Goal: Task Accomplishment & Management: Manage account settings

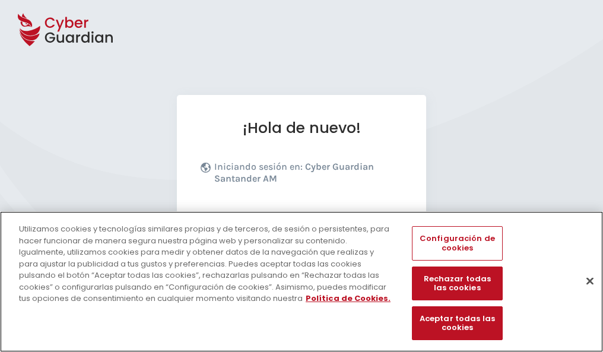
scroll to position [145, 0]
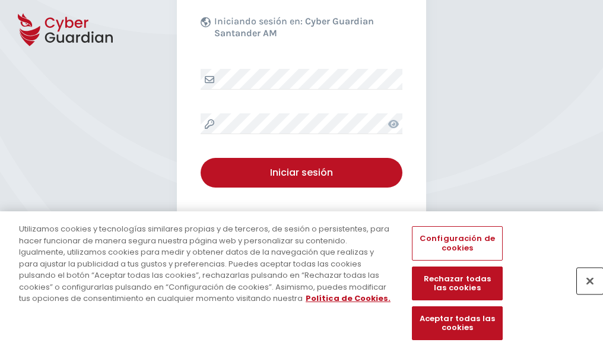
click at [584, 293] on button "Cerrar" at bounding box center [590, 281] width 26 height 26
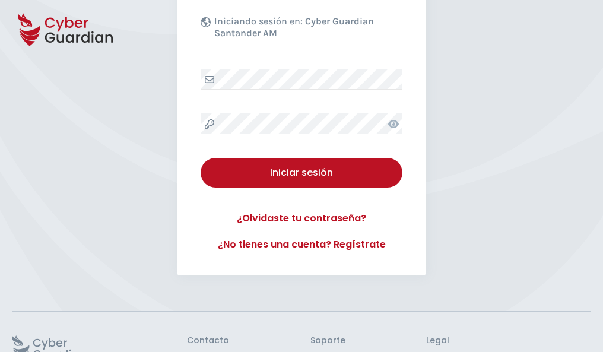
scroll to position [231, 0]
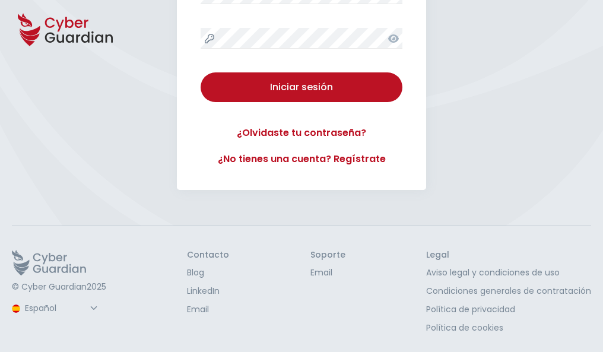
click at [201, 72] on button "Iniciar sesión" at bounding box center [302, 87] width 202 height 30
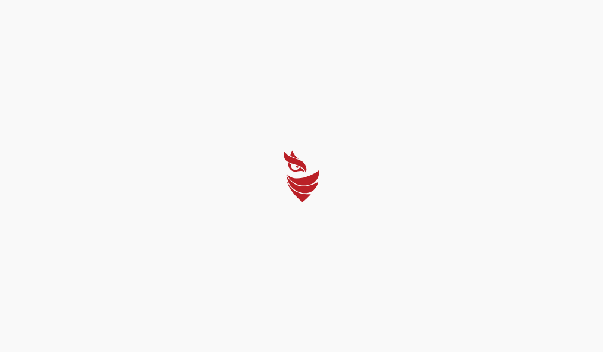
scroll to position [0, 0]
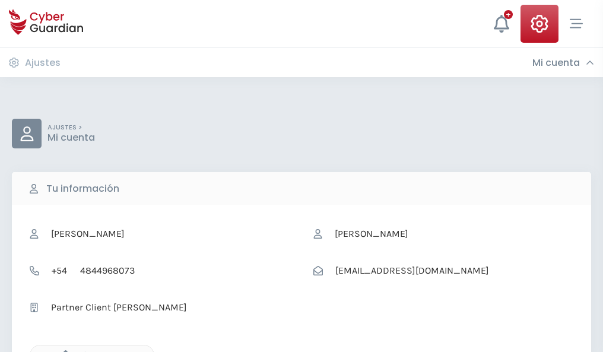
click at [62, 351] on icon "button" at bounding box center [63, 355] width 10 height 10
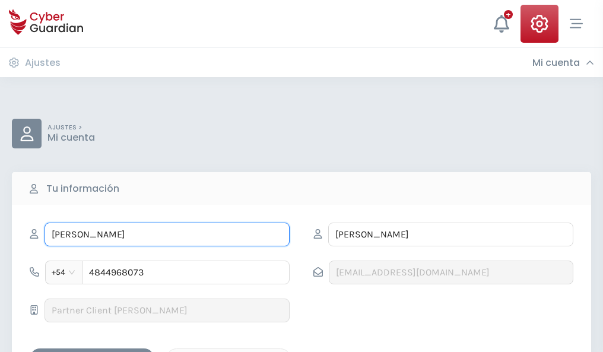
click at [167, 234] on input "ALFREDO" at bounding box center [167, 235] width 245 height 24
type input "A"
type input "Trinidad"
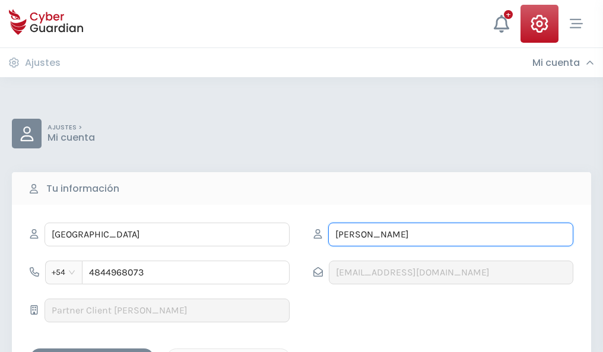
click at [450, 234] on input "LUNA" at bounding box center [450, 235] width 245 height 24
type input "L"
type input "Núñez"
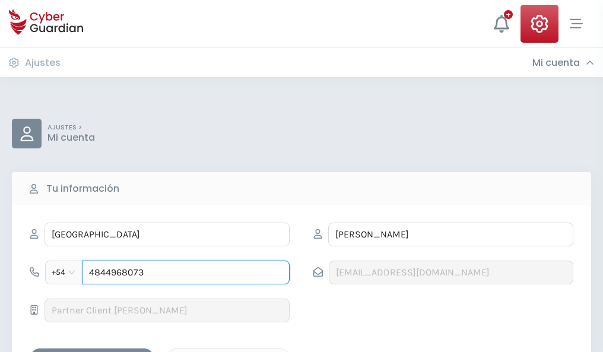
click at [186, 272] on input "4844968073" at bounding box center [186, 273] width 208 height 24
type input "4"
type input "4960469896"
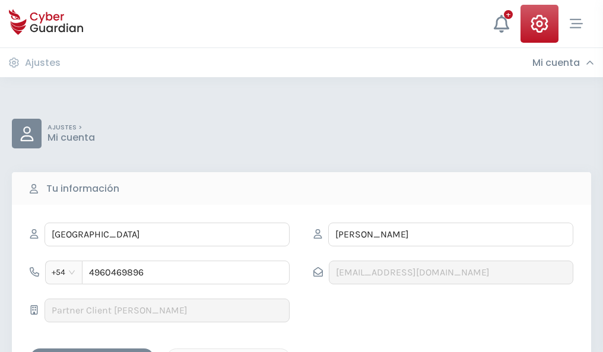
click at [92, 351] on div "Guardar cambios" at bounding box center [92, 358] width 107 height 15
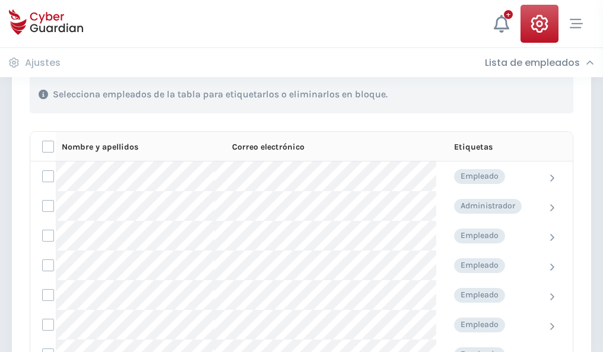
scroll to position [508, 0]
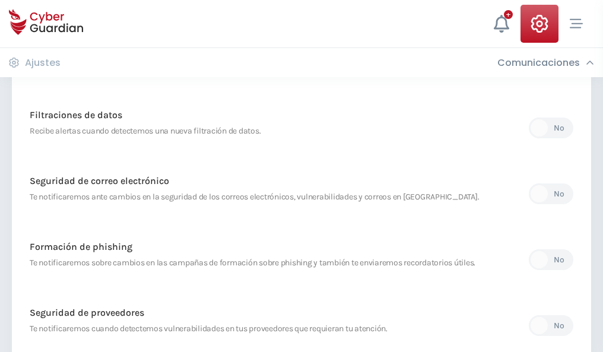
scroll to position [625, 0]
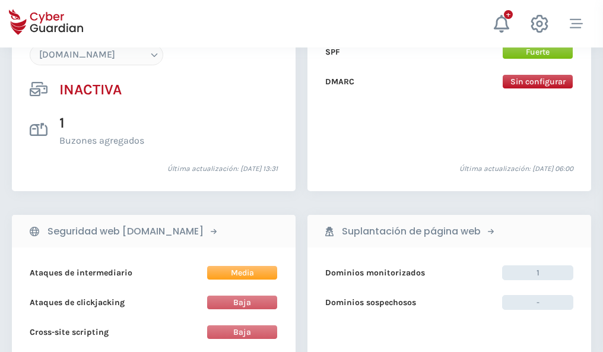
scroll to position [1117, 0]
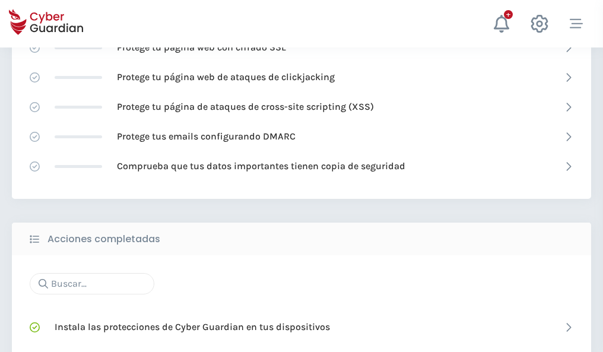
scroll to position [791, 0]
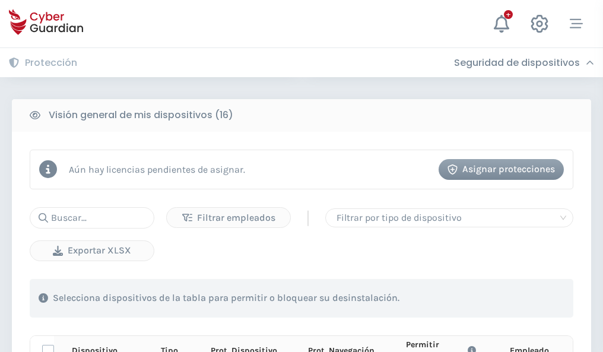
scroll to position [1049, 0]
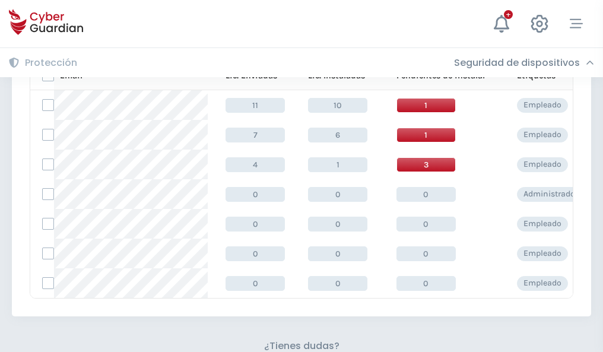
scroll to position [521, 0]
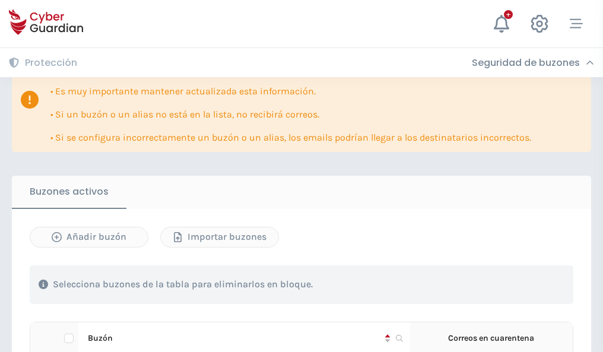
scroll to position [697, 0]
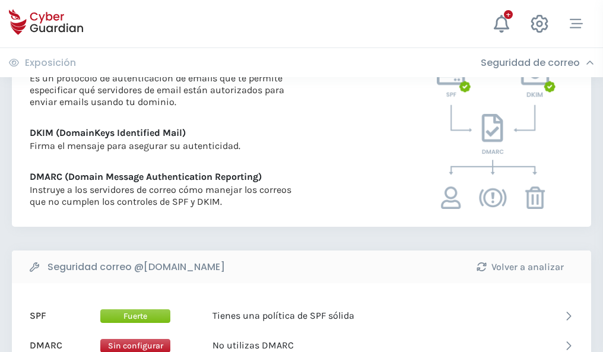
scroll to position [640, 0]
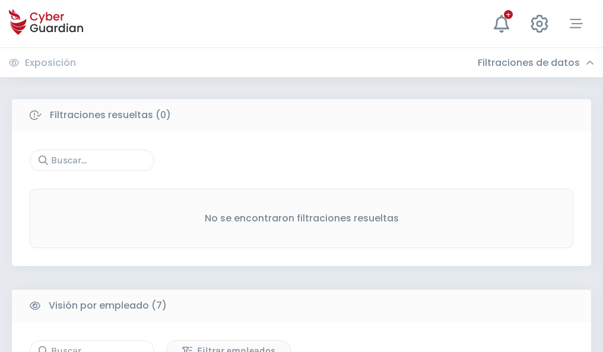
scroll to position [982, 0]
